Goal: Book appointment/travel/reservation

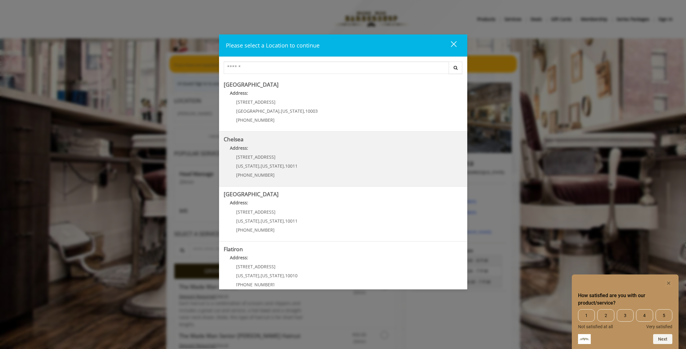
click at [331, 163] on link "Chelsea Address: 169/170 W 23rd St New York , New York , 10011 (917) 639-3902" at bounding box center [343, 158] width 239 height 45
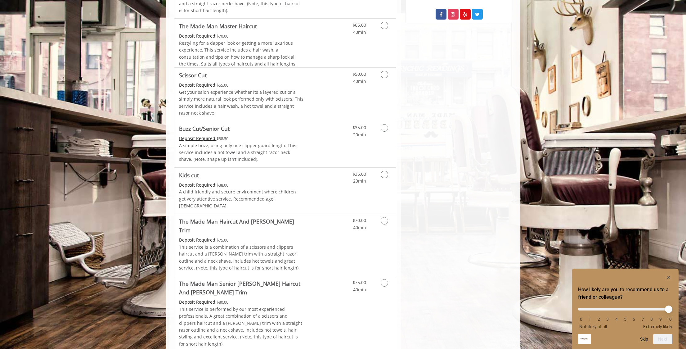
scroll to position [397, 0]
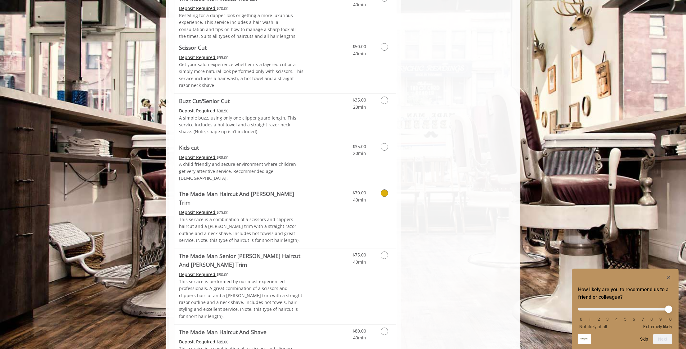
click at [332, 196] on link "Discounted Price" at bounding box center [321, 217] width 37 height 62
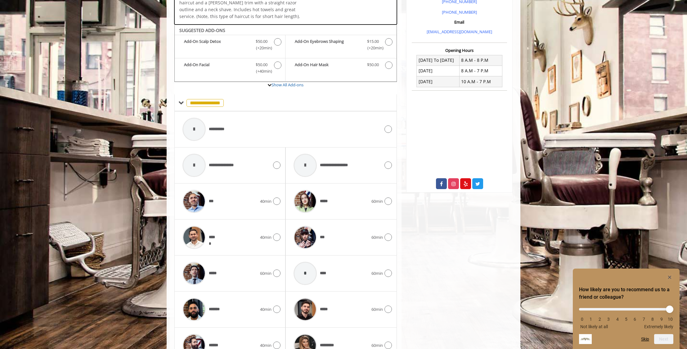
scroll to position [216, 0]
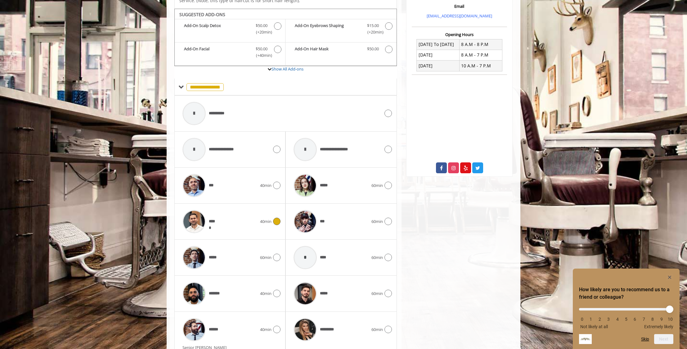
click at [256, 219] on div "*****" at bounding box center [219, 221] width 81 height 29
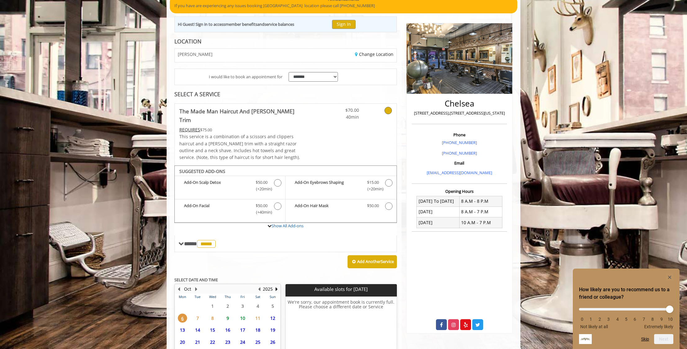
scroll to position [113, 0]
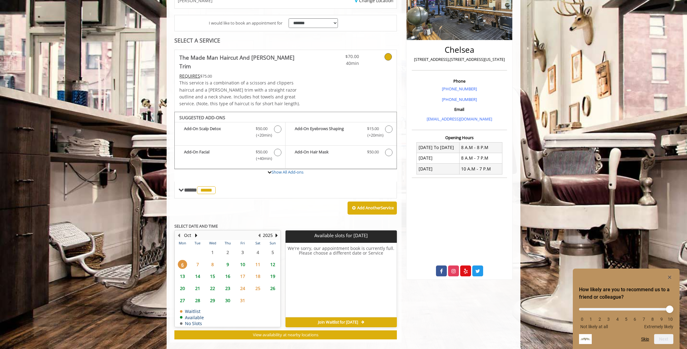
click at [197, 260] on span "7" at bounding box center [197, 264] width 9 height 9
click at [241, 260] on span "10" at bounding box center [242, 264] width 9 height 9
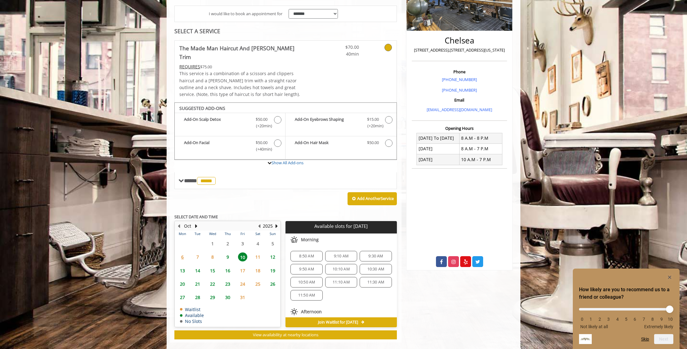
click at [227, 252] on span "9" at bounding box center [227, 256] width 9 height 9
click at [214, 252] on span "8" at bounding box center [212, 256] width 9 height 9
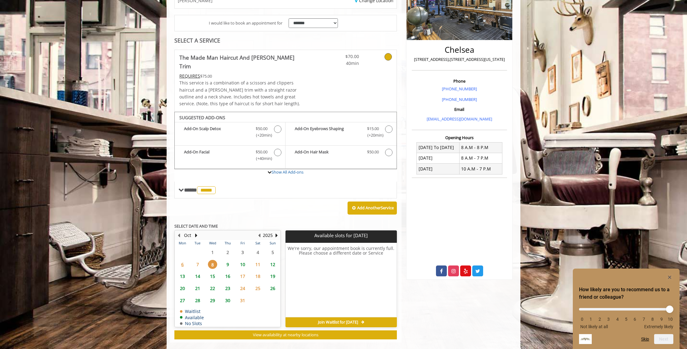
click at [226, 260] on span "9" at bounding box center [227, 264] width 9 height 9
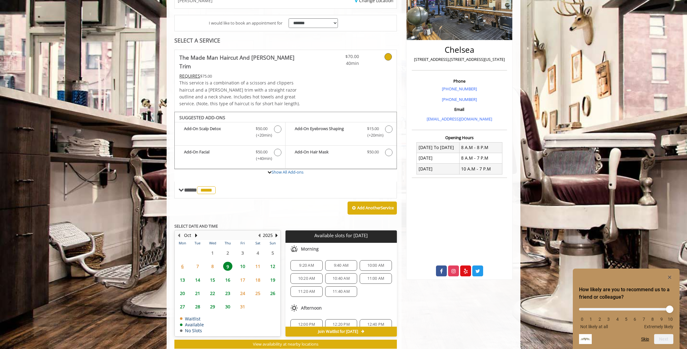
scroll to position [122, 0]
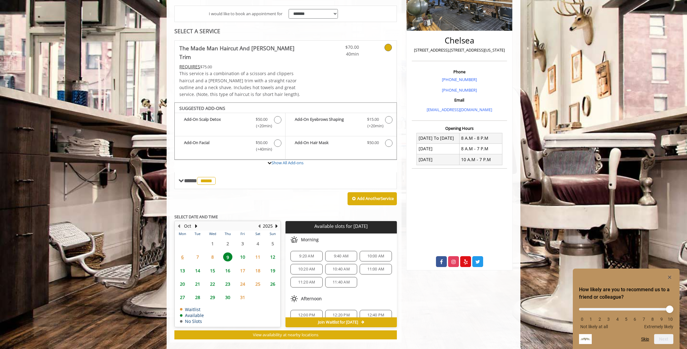
click at [199, 252] on span "7" at bounding box center [197, 256] width 9 height 9
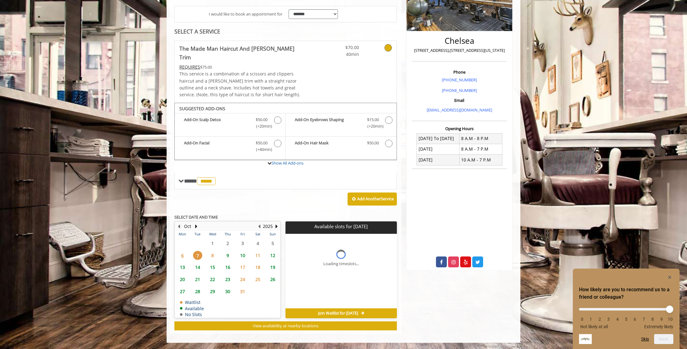
scroll to position [113, 0]
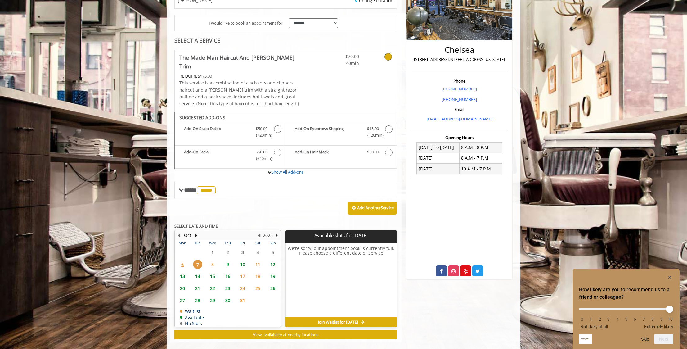
click at [228, 260] on span "9" at bounding box center [227, 264] width 9 height 9
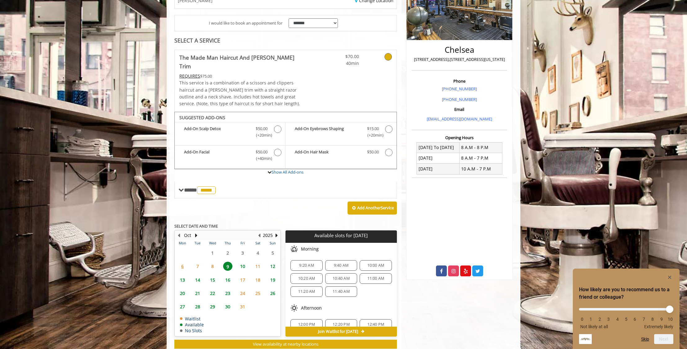
scroll to position [122, 0]
